Goal: Find specific page/section: Find specific page/section

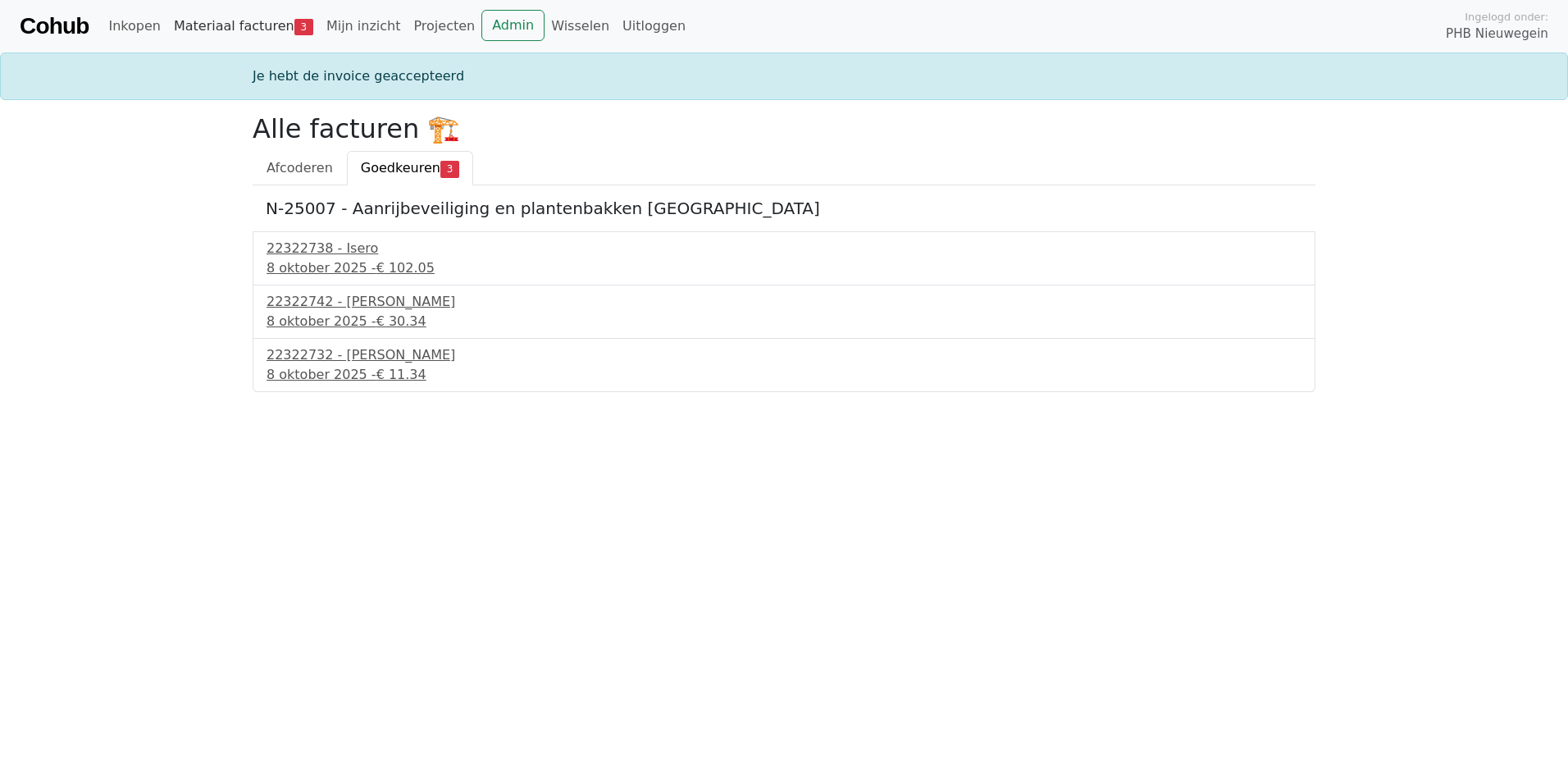
click at [206, 26] on link "Materiaal facturen 3" at bounding box center [243, 26] width 153 height 33
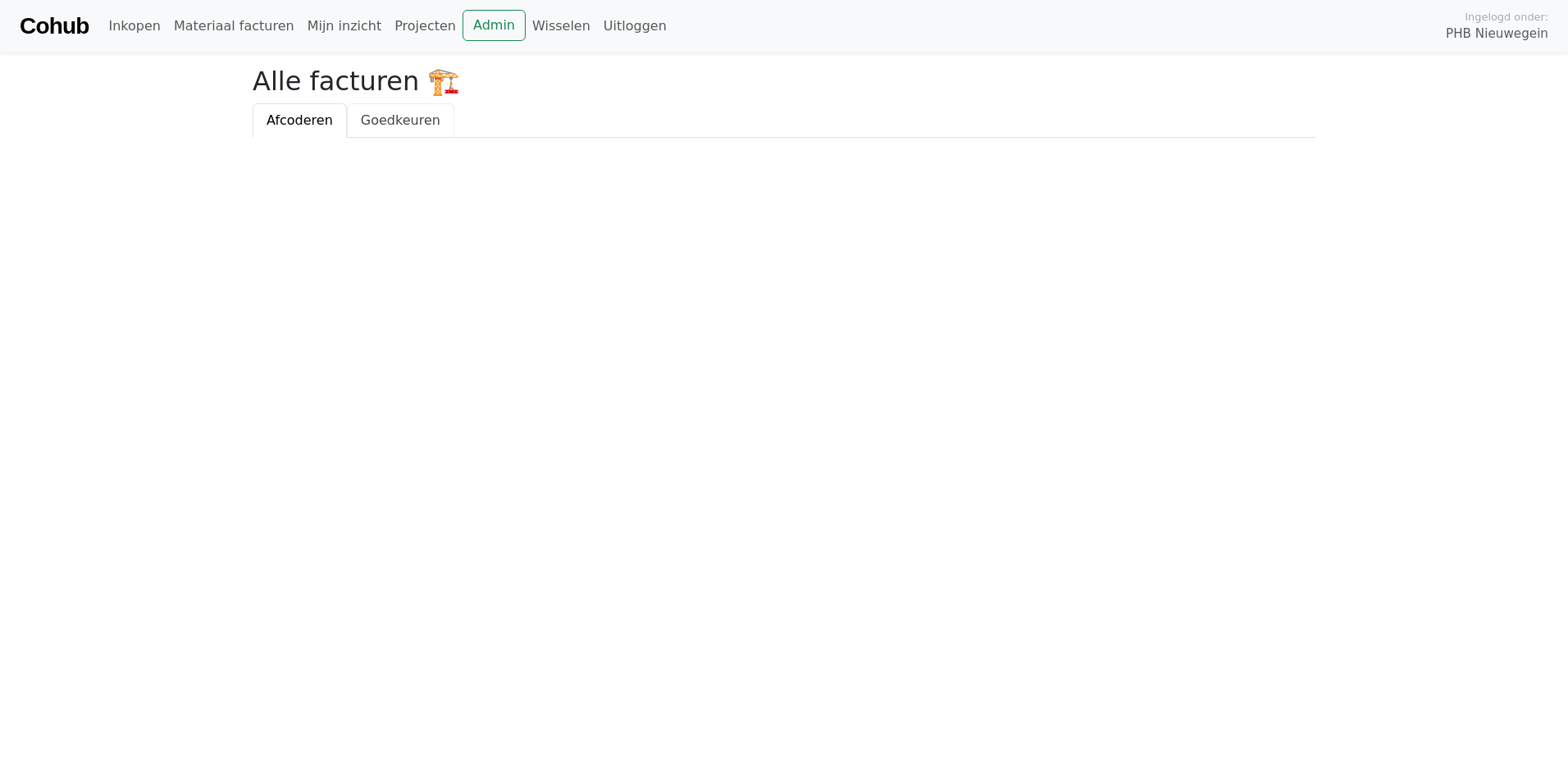
click at [383, 123] on span "Goedkeuren" at bounding box center [400, 120] width 79 height 16
click at [289, 118] on span "Afcoderen" at bounding box center [300, 120] width 67 height 16
